Goal: Information Seeking & Learning: Learn about a topic

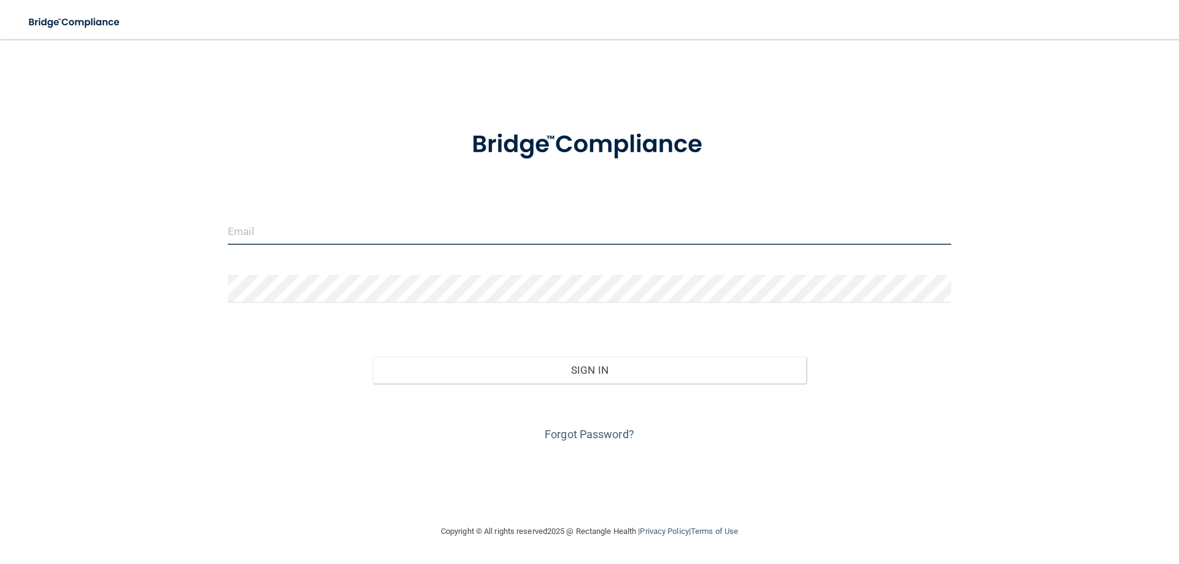
click at [517, 244] on input "email" at bounding box center [589, 231] width 723 height 28
type input "[EMAIL_ADDRESS][DOMAIN_NAME]"
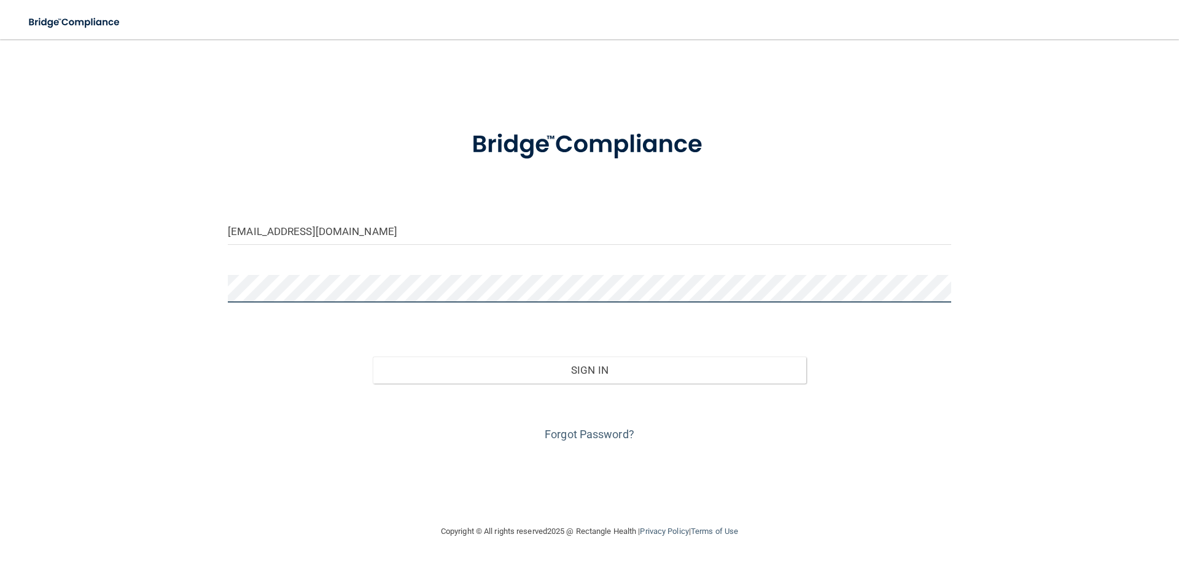
click at [373, 357] on button "Sign In" at bounding box center [590, 370] width 434 height 27
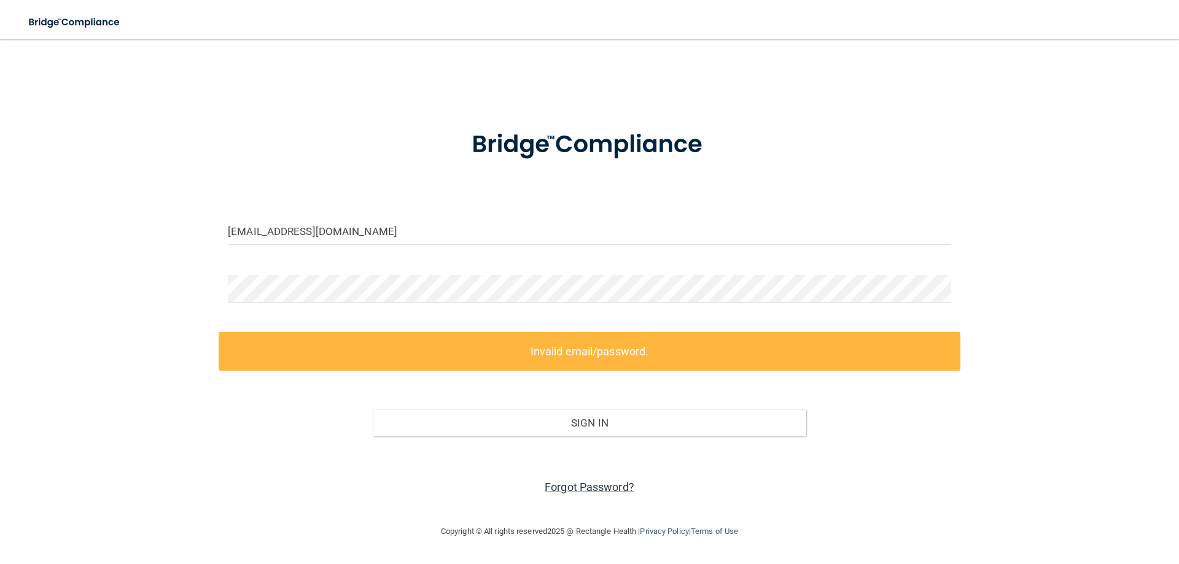
click at [591, 486] on link "Forgot Password?" at bounding box center [589, 487] width 90 height 13
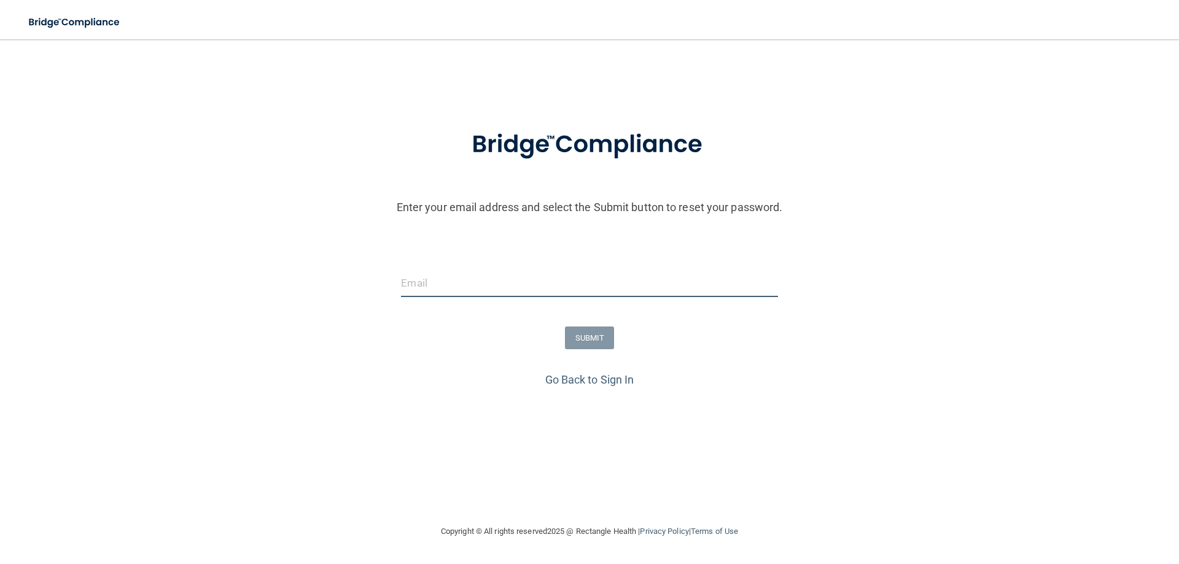
click at [502, 284] on input "email" at bounding box center [589, 283] width 376 height 28
type input "[EMAIL_ADDRESS][DOMAIN_NAME]"
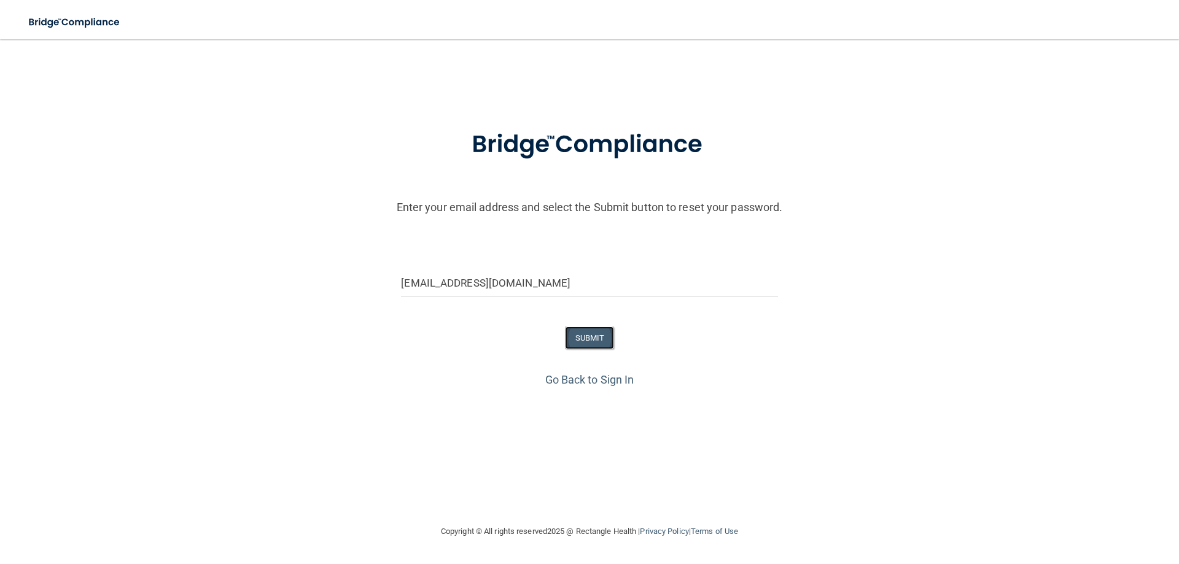
click at [586, 338] on button "SUBMIT" at bounding box center [590, 338] width 50 height 23
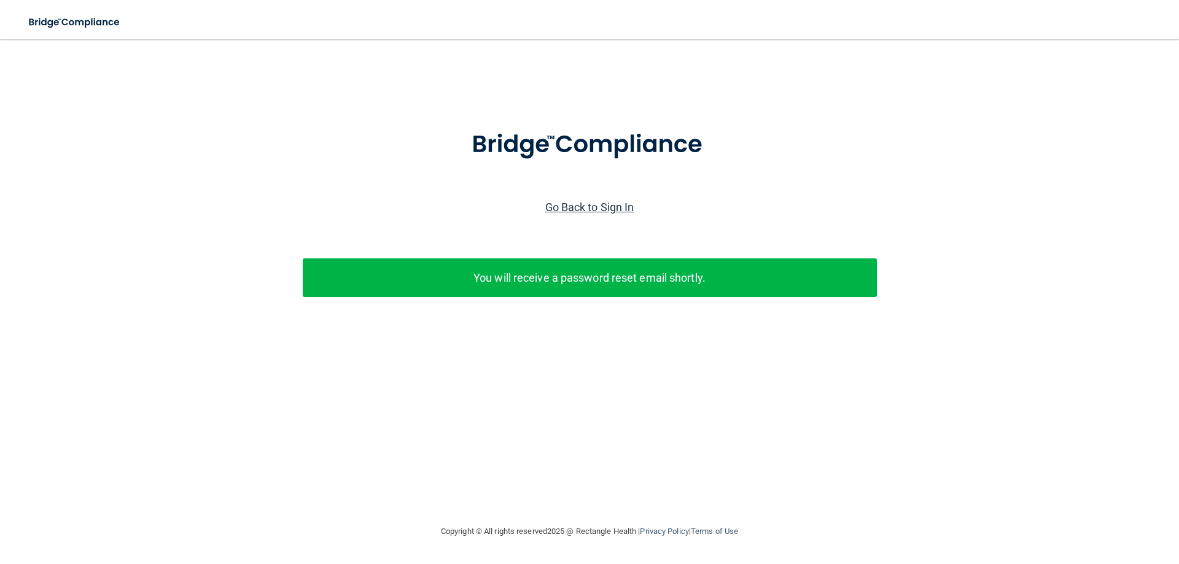
click at [597, 204] on link "Go Back to Sign In" at bounding box center [589, 207] width 89 height 13
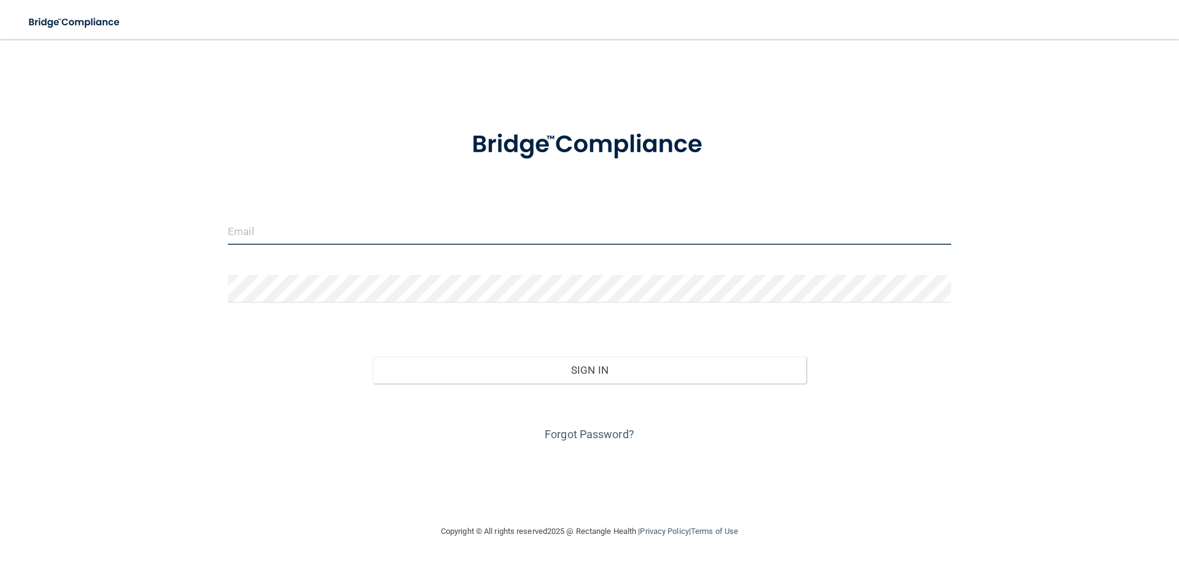
click at [419, 222] on input "email" at bounding box center [589, 231] width 723 height 28
type input "[EMAIL_ADDRESS][DOMAIN_NAME]"
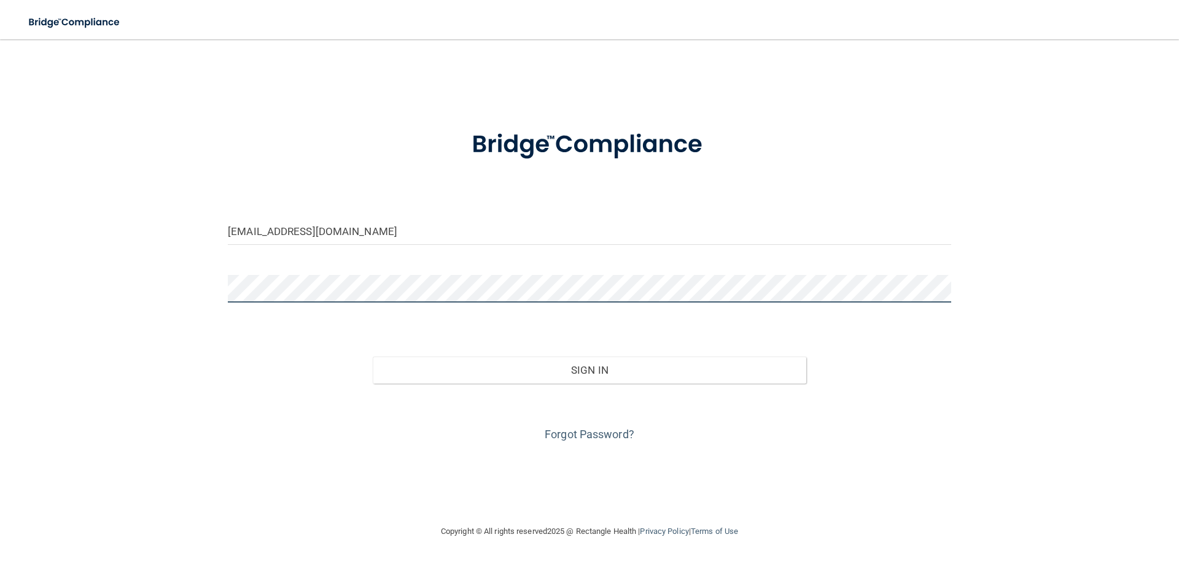
click at [373, 357] on button "Sign In" at bounding box center [590, 370] width 434 height 27
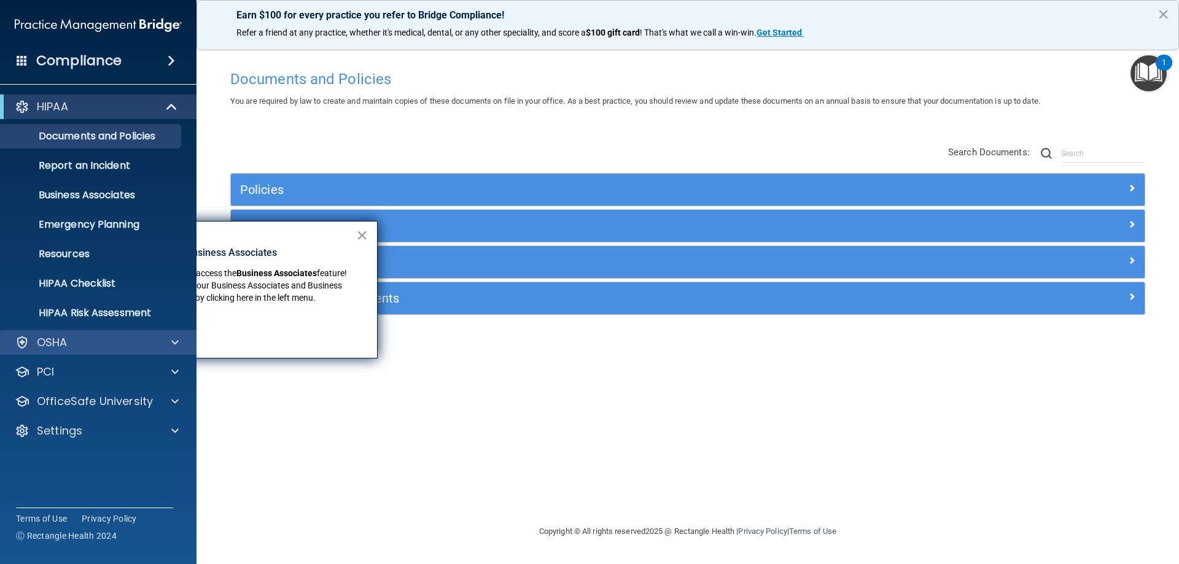
click at [94, 334] on div "OSHA" at bounding box center [98, 342] width 197 height 25
click at [177, 343] on span at bounding box center [174, 342] width 7 height 15
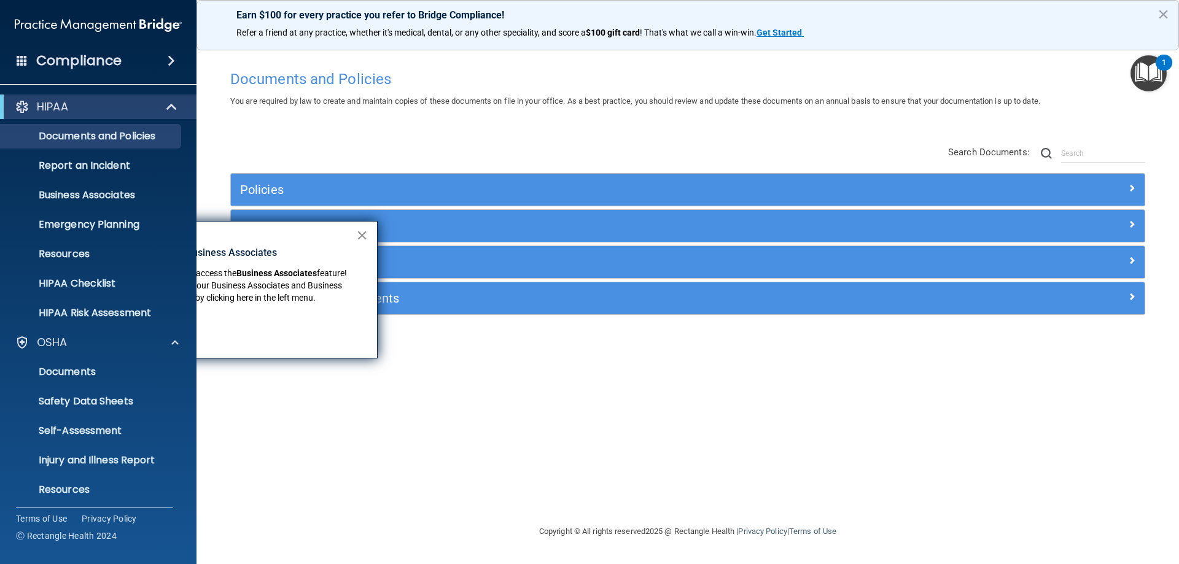
click at [359, 236] on button "×" at bounding box center [362, 235] width 12 height 20
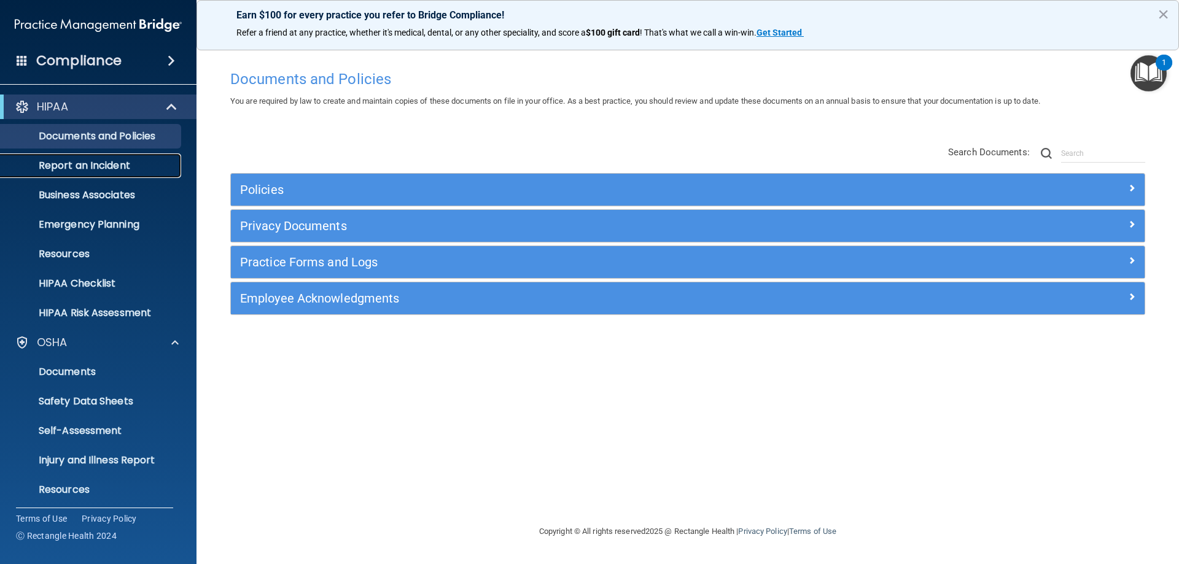
click at [85, 166] on p "Report an Incident" at bounding box center [92, 166] width 168 height 12
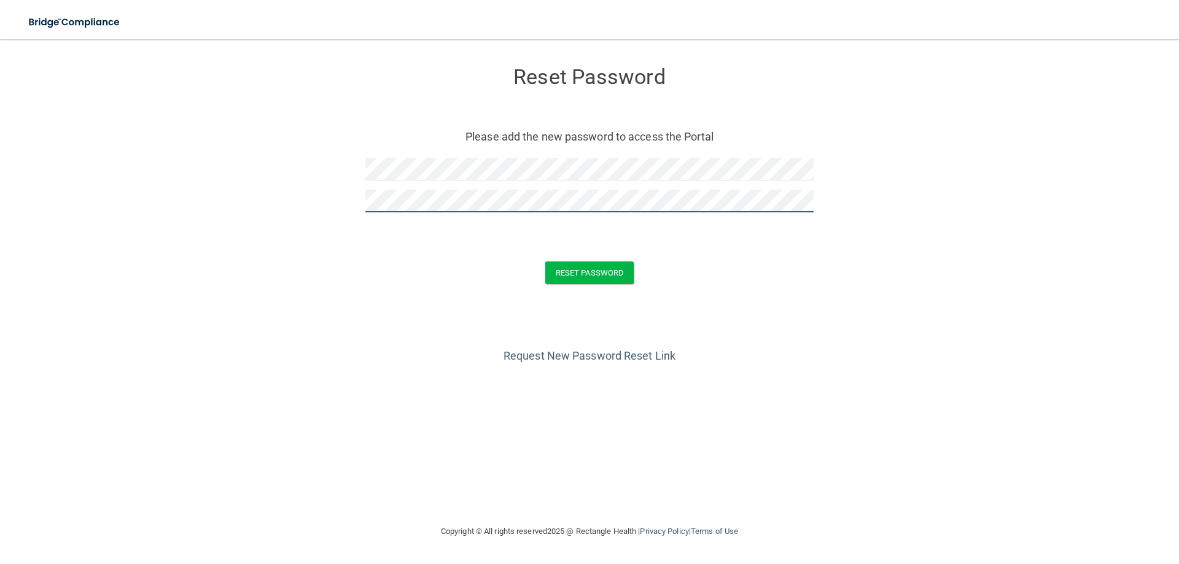
click at [545, 262] on button "Reset Password" at bounding box center [589, 273] width 88 height 23
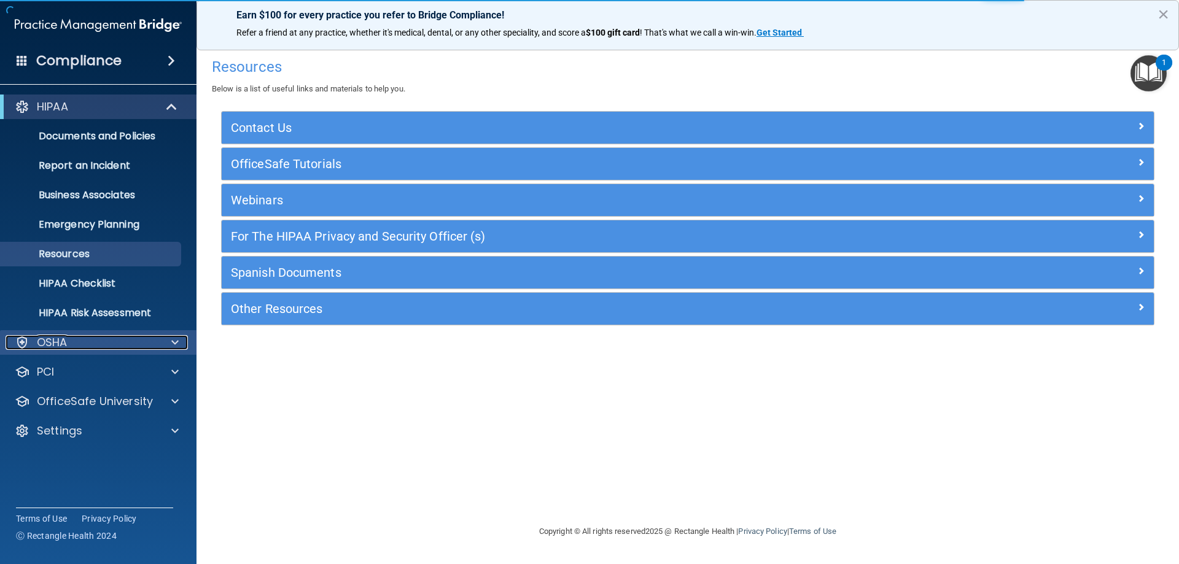
click at [77, 344] on div "OSHA" at bounding box center [82, 342] width 152 height 15
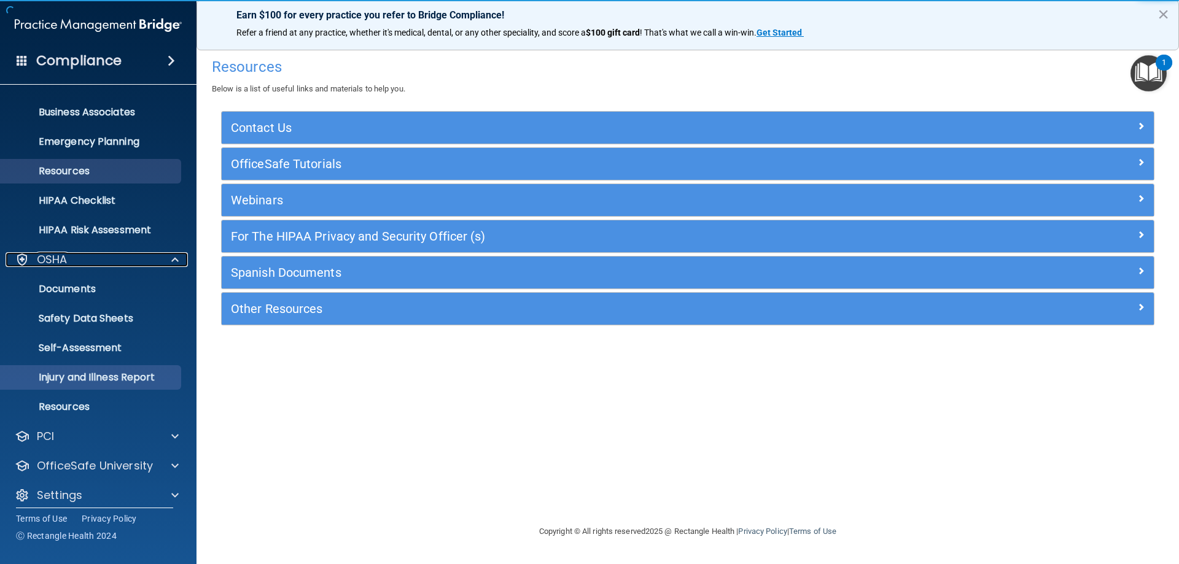
scroll to position [93, 0]
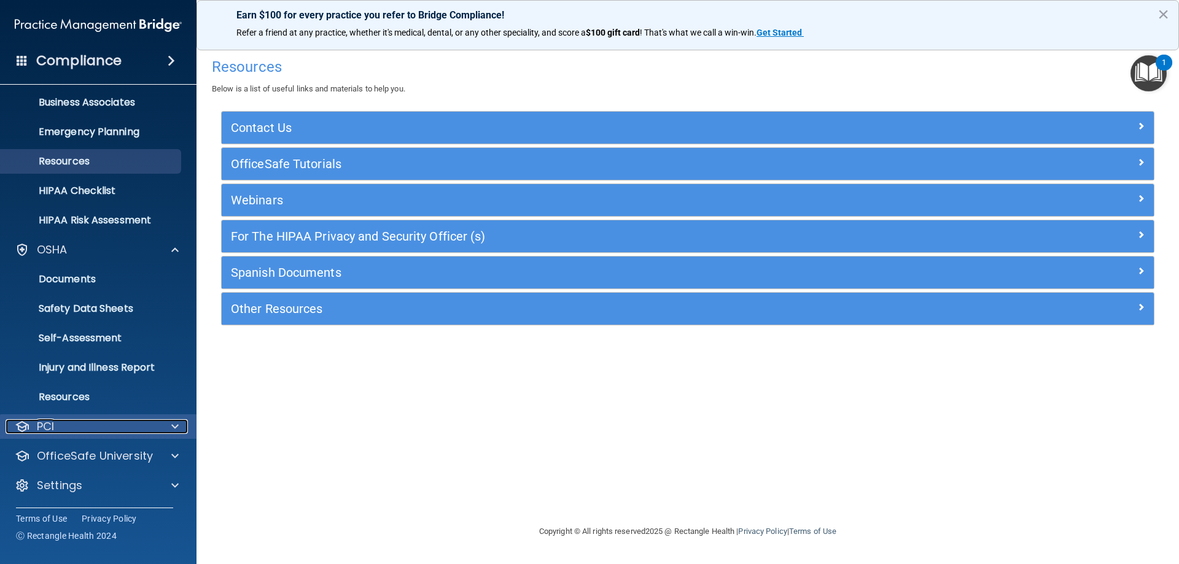
click at [164, 425] on div at bounding box center [173, 426] width 31 height 15
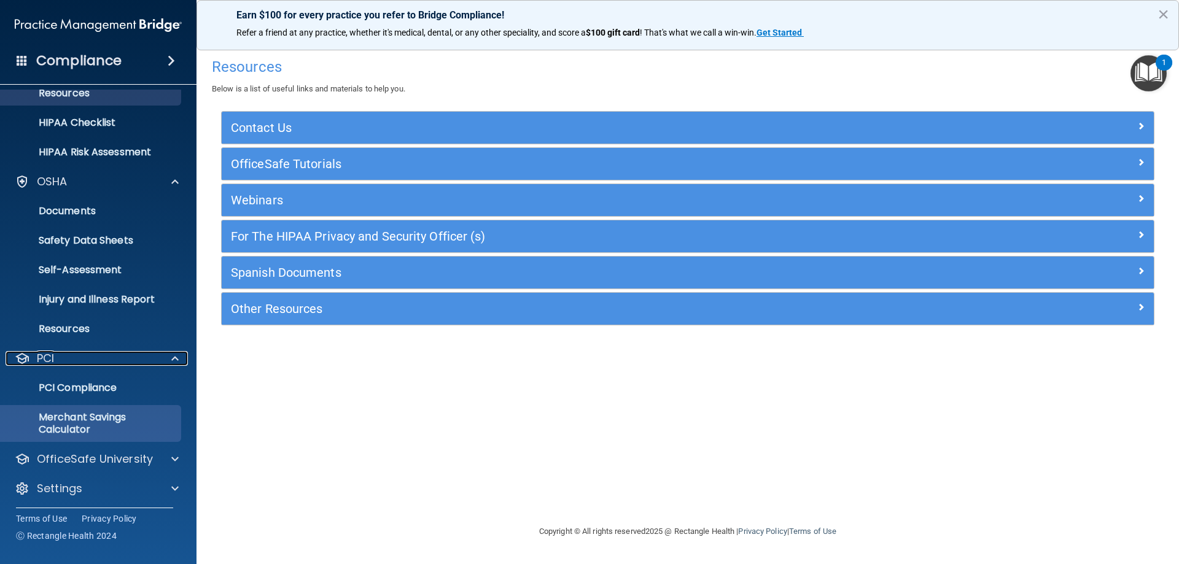
scroll to position [164, 0]
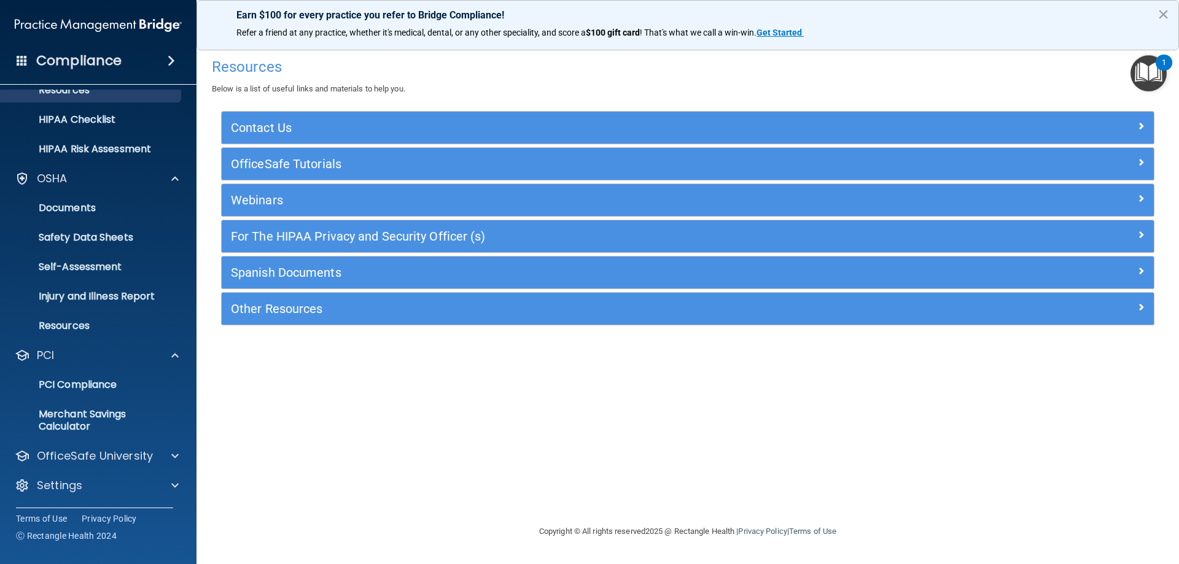
click at [139, 443] on div "HIPAA Documents and Policies Report an Incident Business Associates Emergency P…" at bounding box center [98, 217] width 197 height 582
click at [138, 452] on p "OfficeSafe University" at bounding box center [95, 456] width 116 height 15
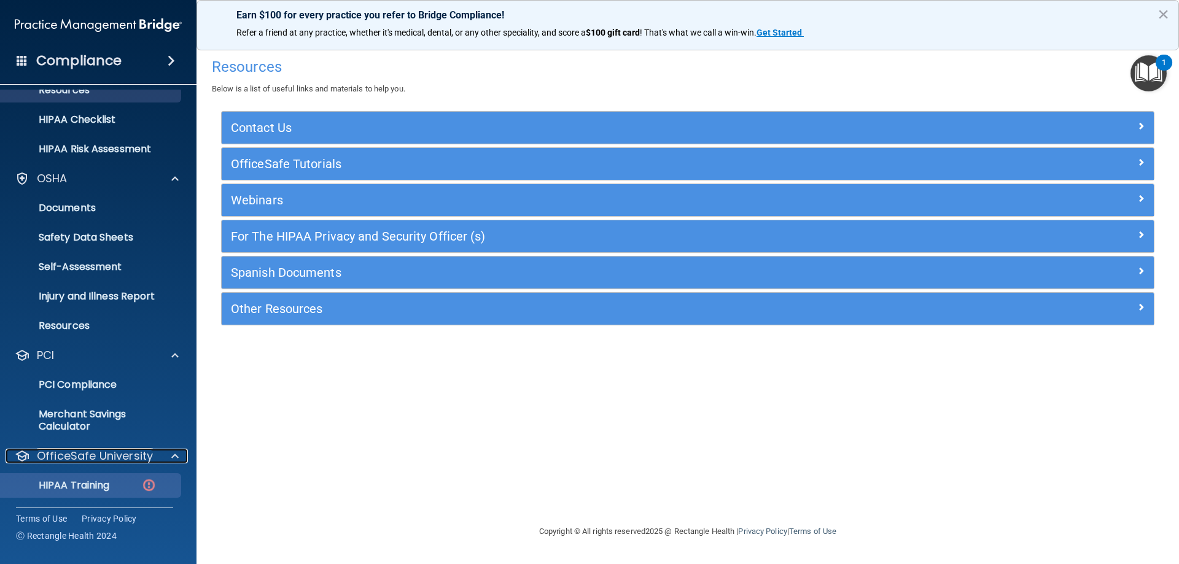
scroll to position [252, 0]
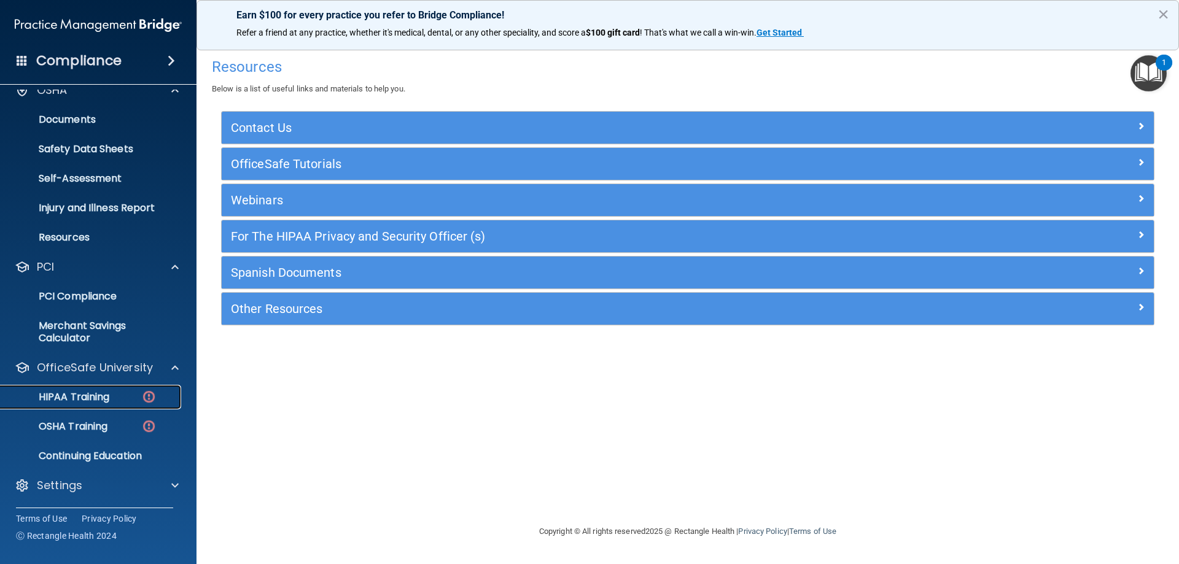
click at [83, 398] on p "HIPAA Training" at bounding box center [58, 397] width 101 height 12
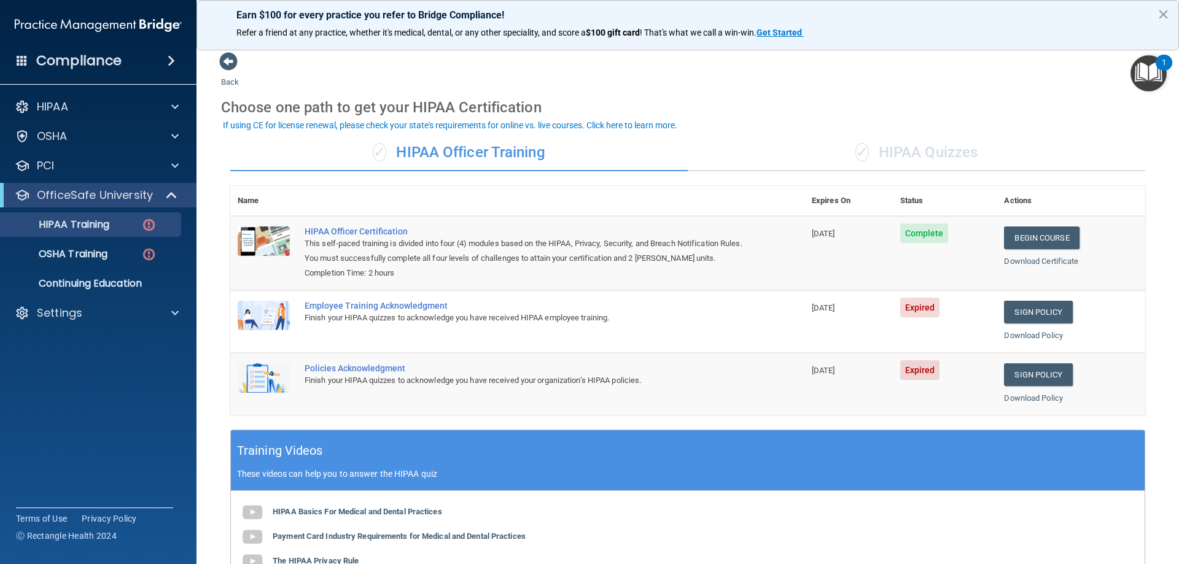
click at [916, 310] on span "Expired" at bounding box center [920, 308] width 40 height 20
click at [390, 305] on div "Employee Training Acknowledgment" at bounding box center [523, 306] width 438 height 10
click at [1025, 314] on link "Sign Policy" at bounding box center [1038, 312] width 68 height 23
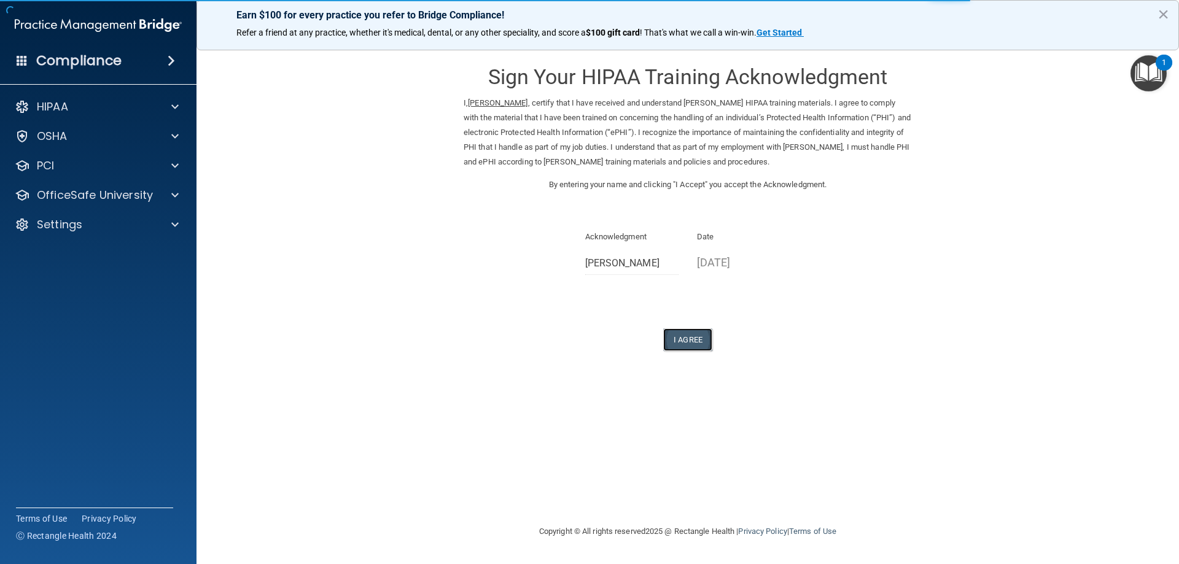
click at [689, 351] on button "I Agree" at bounding box center [687, 339] width 49 height 23
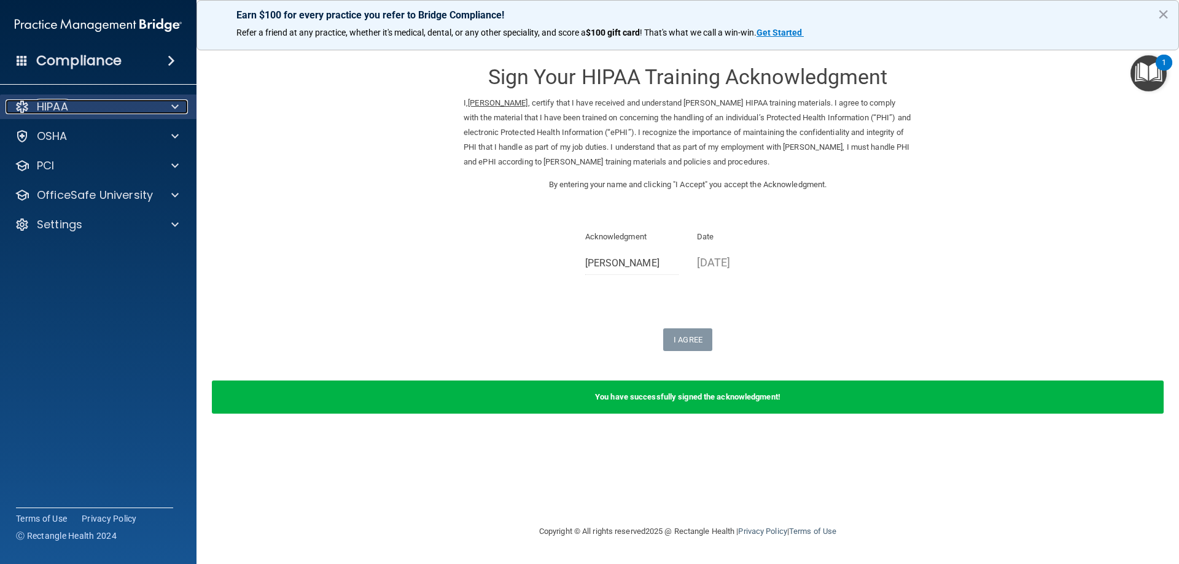
click at [136, 107] on div "HIPAA" at bounding box center [82, 106] width 152 height 15
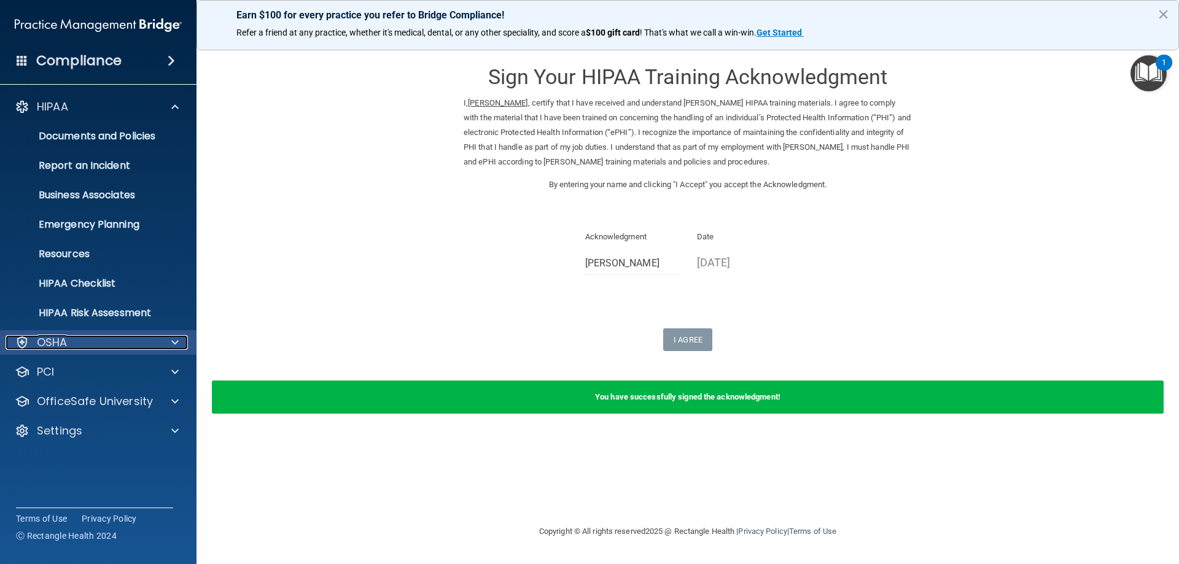
click at [103, 343] on div "OSHA" at bounding box center [82, 342] width 152 height 15
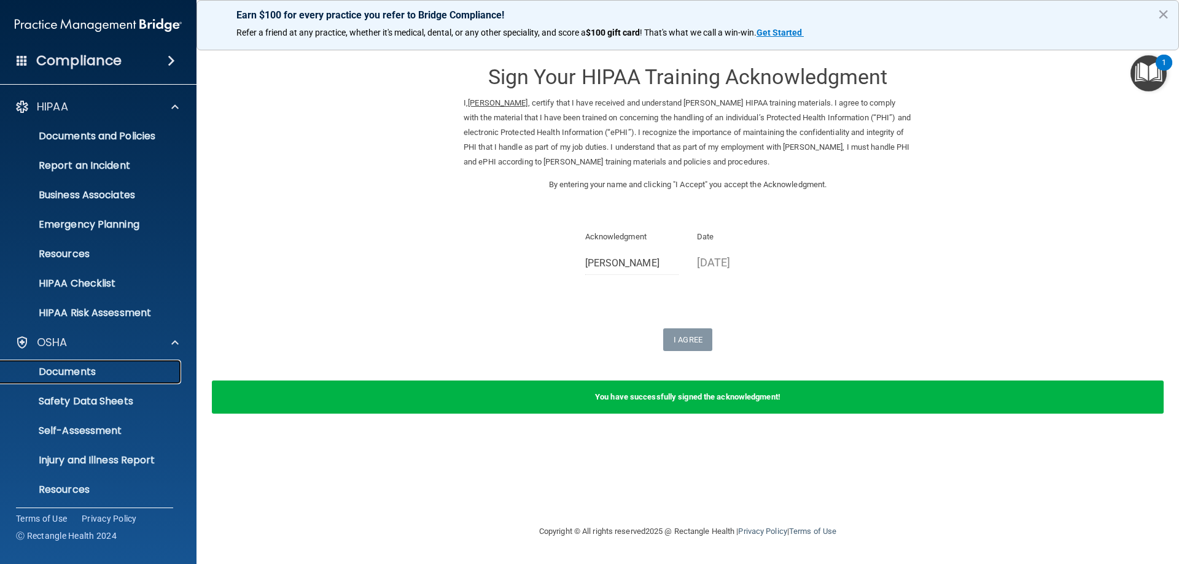
click at [90, 368] on p "Documents" at bounding box center [92, 372] width 168 height 12
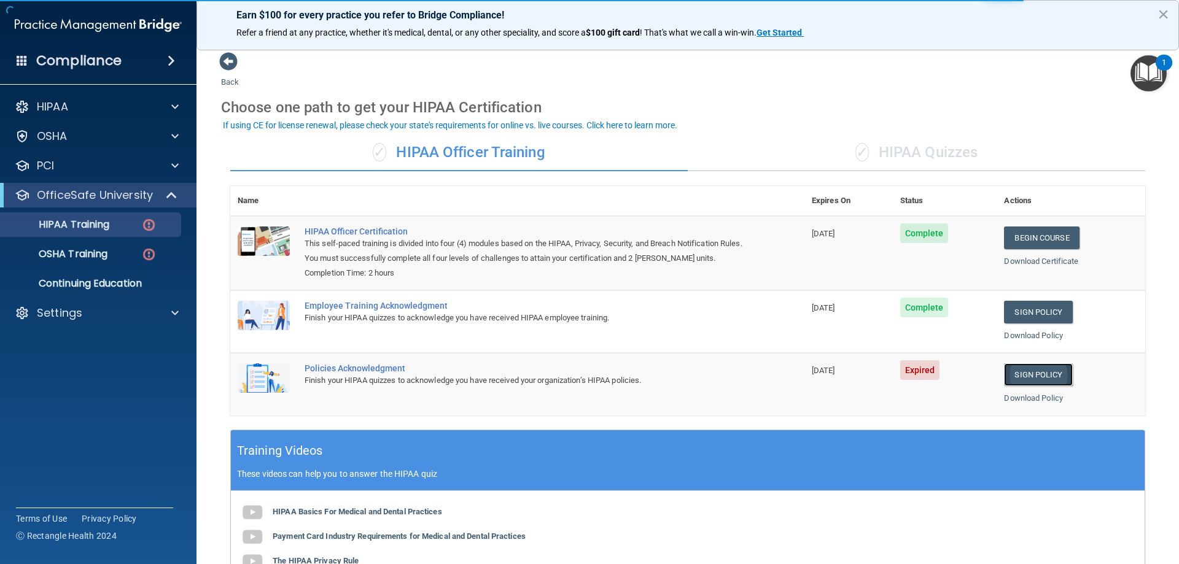
click at [1014, 374] on link "Sign Policy" at bounding box center [1038, 374] width 68 height 23
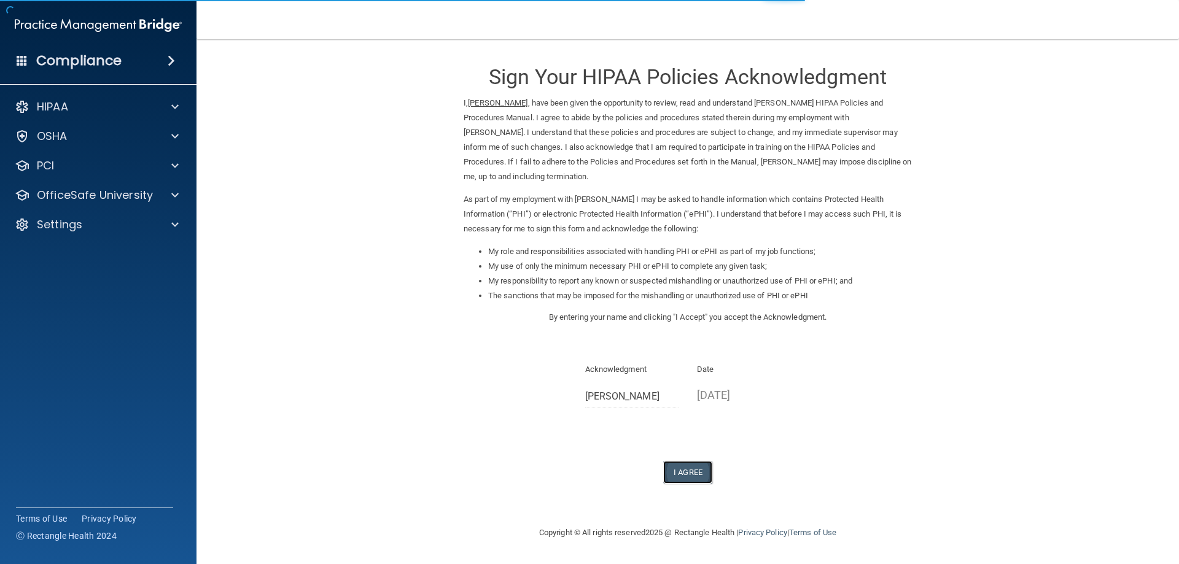
click at [692, 473] on button "I Agree" at bounding box center [687, 472] width 49 height 23
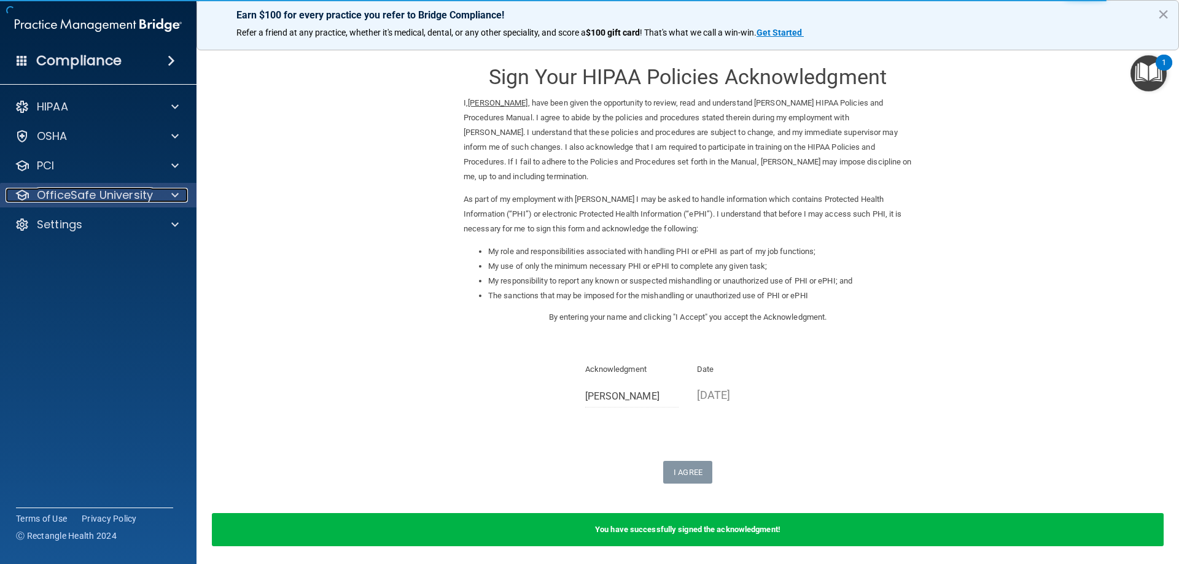
click at [176, 198] on span at bounding box center [174, 195] width 7 height 15
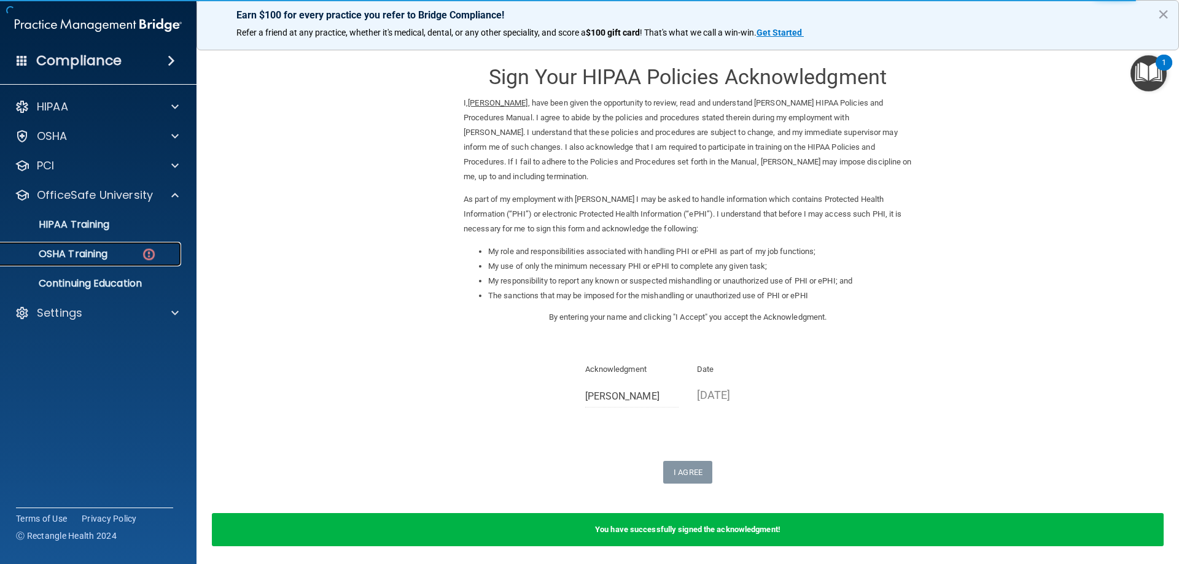
click at [119, 258] on div "OSHA Training" at bounding box center [92, 254] width 168 height 12
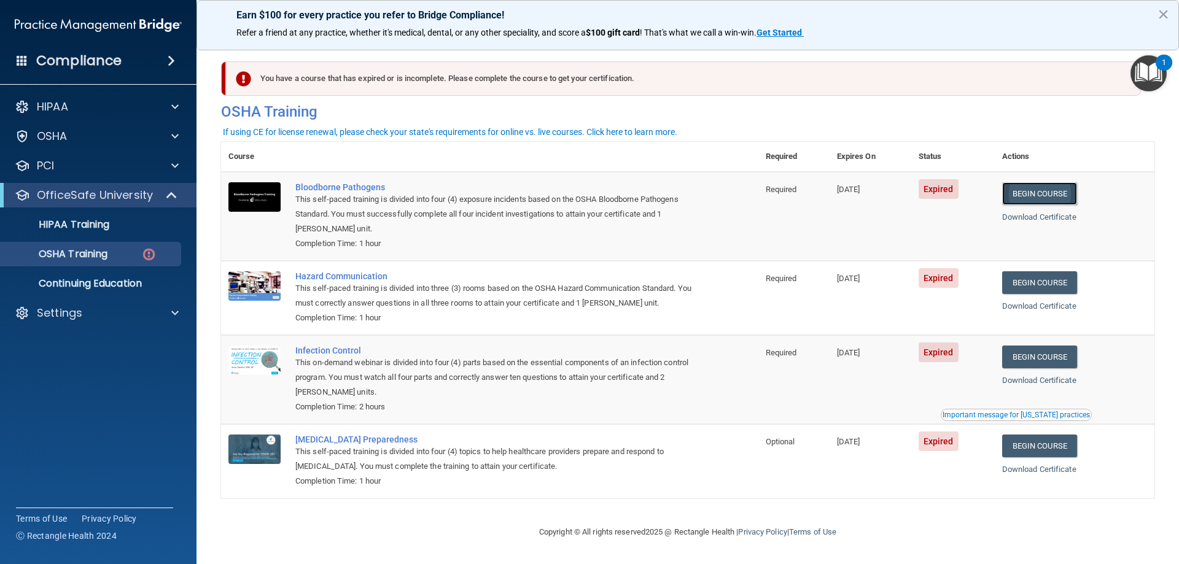
click at [1048, 195] on link "Begin Course" at bounding box center [1039, 193] width 75 height 23
